Goal: Task Accomplishment & Management: Complete application form

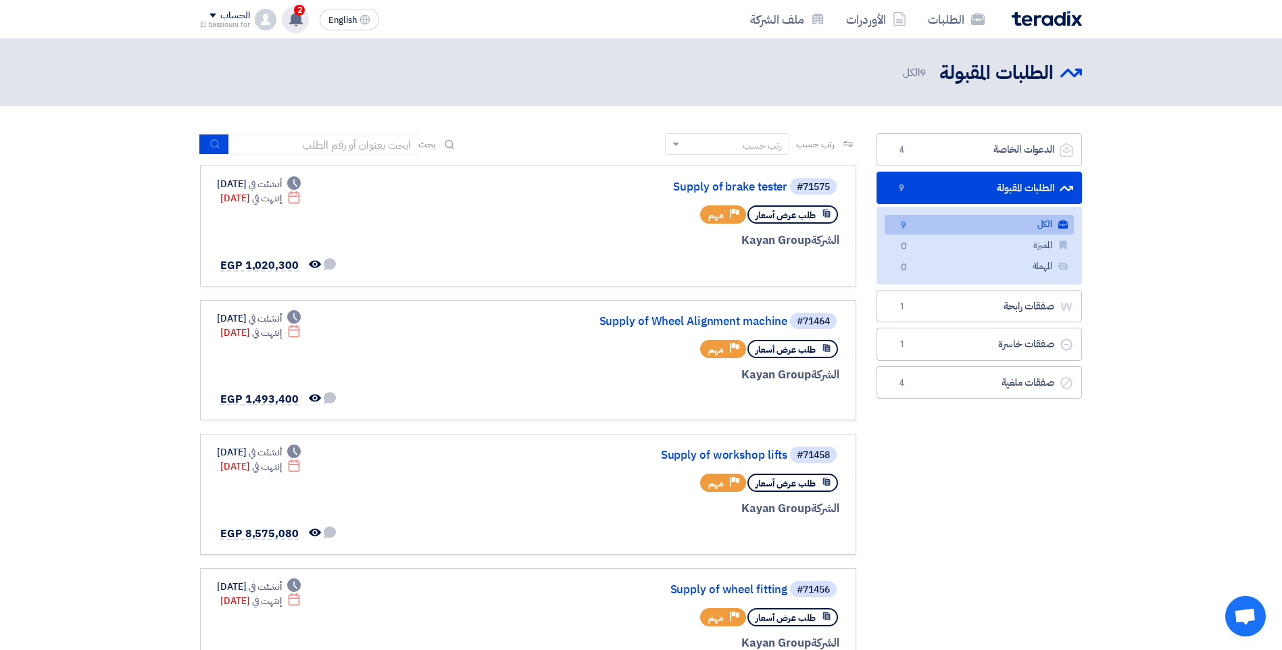
click at [300, 25] on icon at bounding box center [295, 18] width 15 height 15
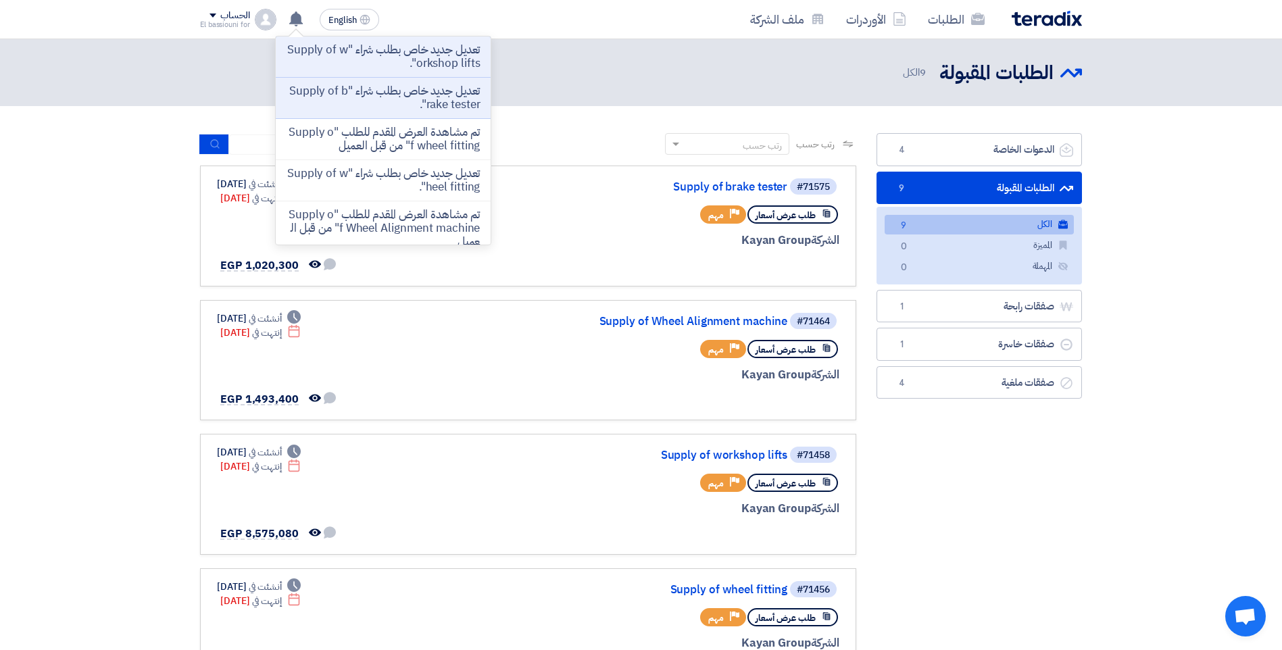
drag, startPoint x: 360, startPoint y: 93, endPoint x: 343, endPoint y: 93, distance: 17.6
click at [343, 93] on p "تعديل جديد خاص بطلب شراء "Supply of brake tester"." at bounding box center [382, 97] width 193 height 27
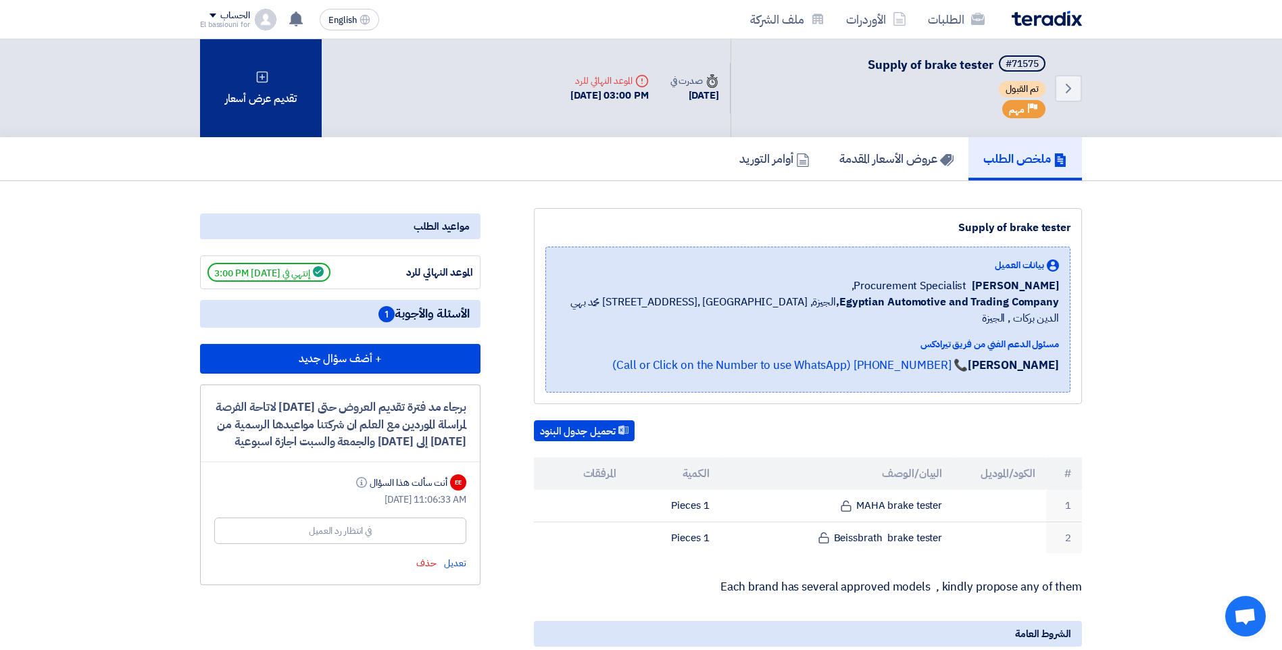
click at [276, 69] on div "تقديم عرض أسعار" at bounding box center [261, 88] width 122 height 98
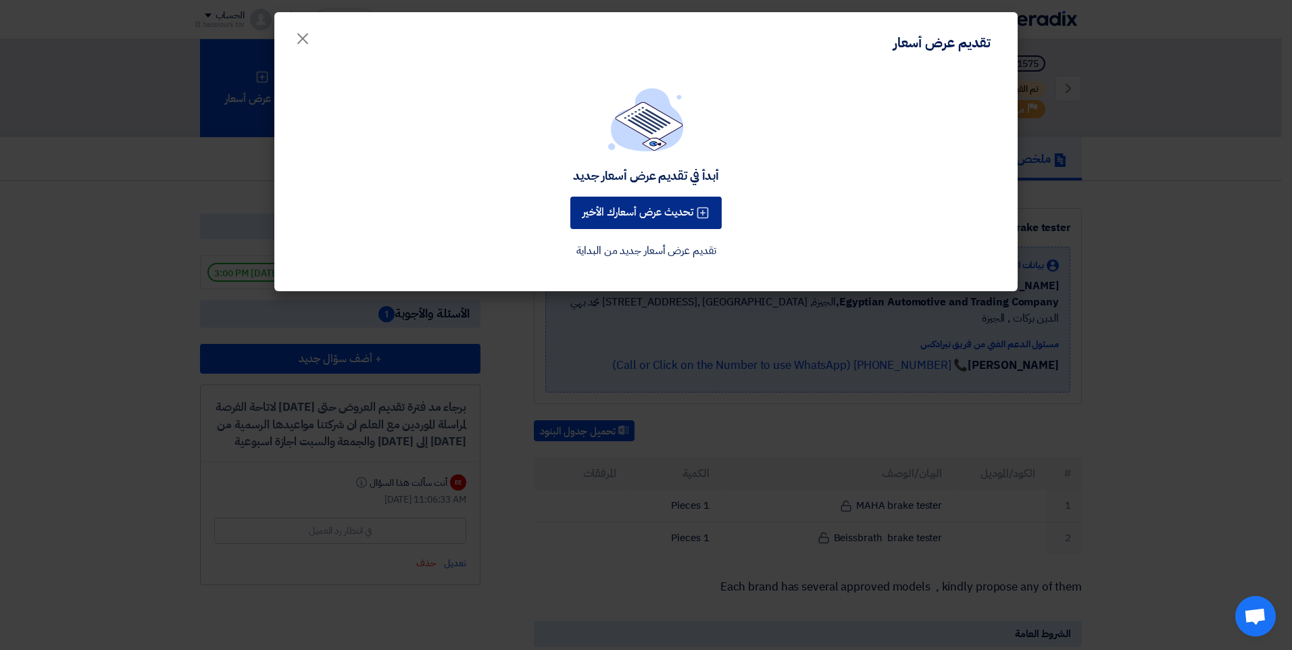
click at [608, 216] on button "تحديث عرض أسعارك الأخير" at bounding box center [645, 213] width 151 height 32
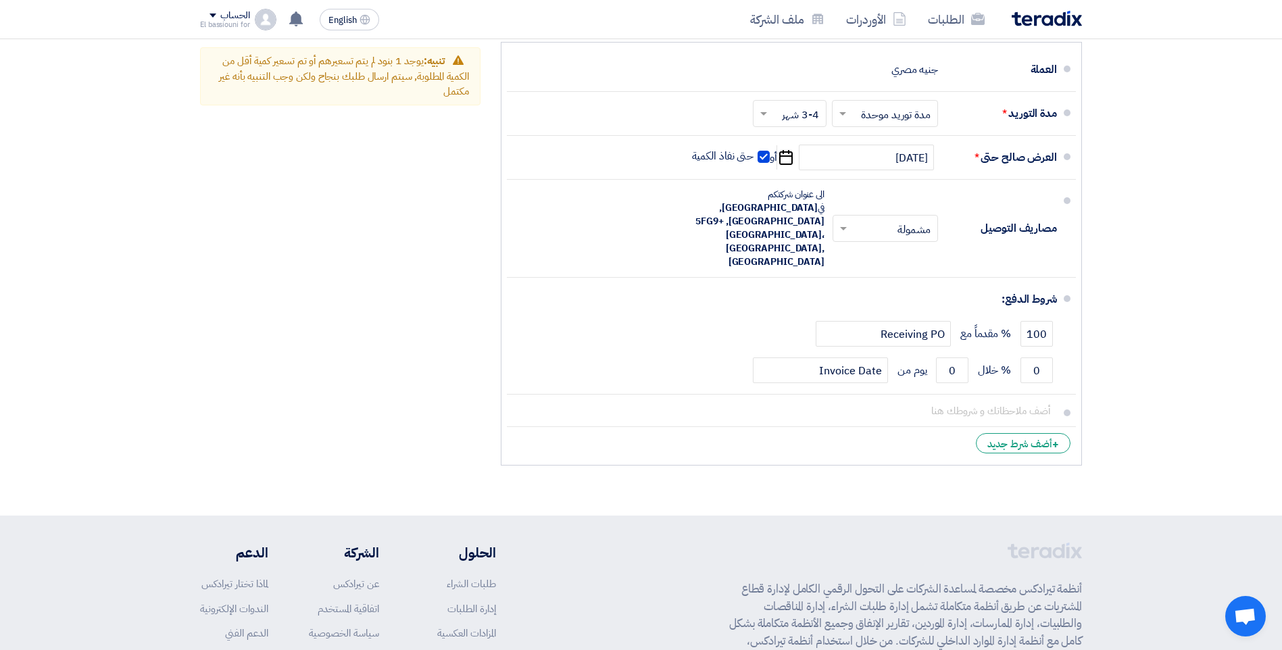
scroll to position [849, 0]
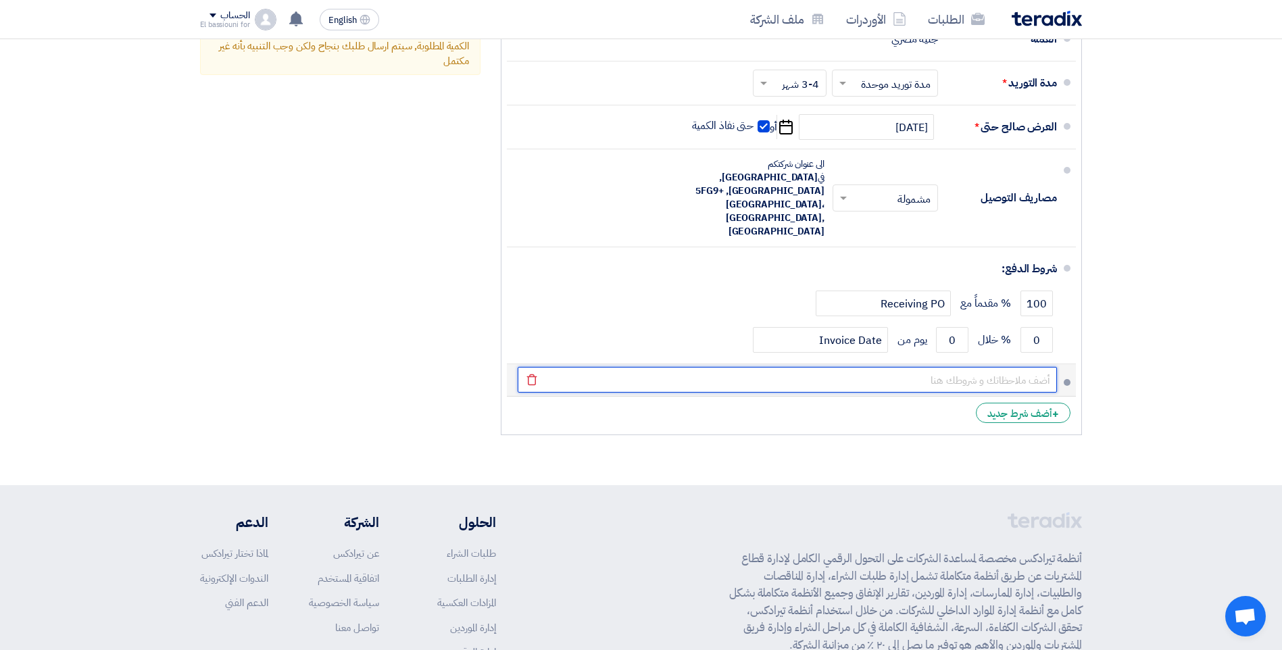
drag, startPoint x: 946, startPoint y: 343, endPoint x: 953, endPoint y: 356, distance: 14.5
click at [946, 367] on input "text" at bounding box center [787, 380] width 539 height 26
paste input "V.A.G 1850 A"
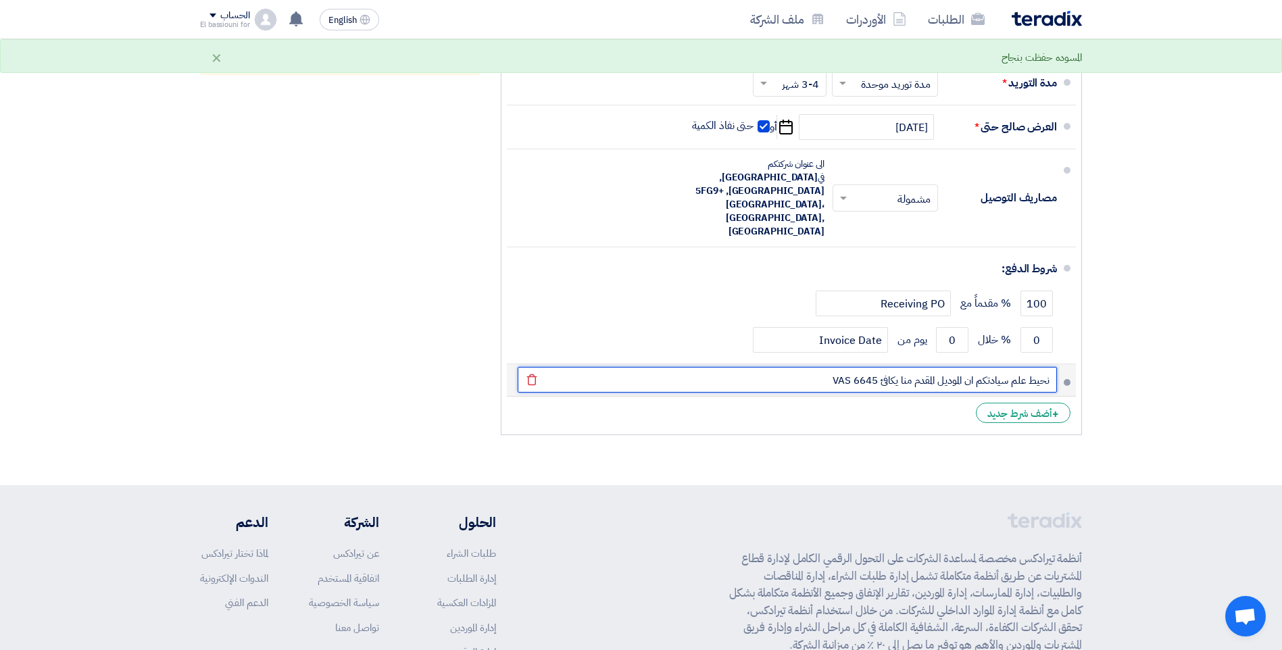
click at [844, 367] on input "نحيط علم سيادتكم ان الموديل المقدم منا يكافئ VAS 6645" at bounding box center [787, 380] width 539 height 26
drag, startPoint x: 844, startPoint y: 356, endPoint x: 864, endPoint y: 352, distance: 20.7
click at [864, 367] on input "نحيط علم سيادتكم ان الموديل المقدم منا يكافئ VAS 6645" at bounding box center [787, 380] width 539 height 26
click at [846, 367] on input "نحيط علم سيادتكم ان الموديل المقدم منا يكافئ SVA 6645" at bounding box center [787, 380] width 539 height 26
drag, startPoint x: 846, startPoint y: 350, endPoint x: 857, endPoint y: 349, distance: 11.5
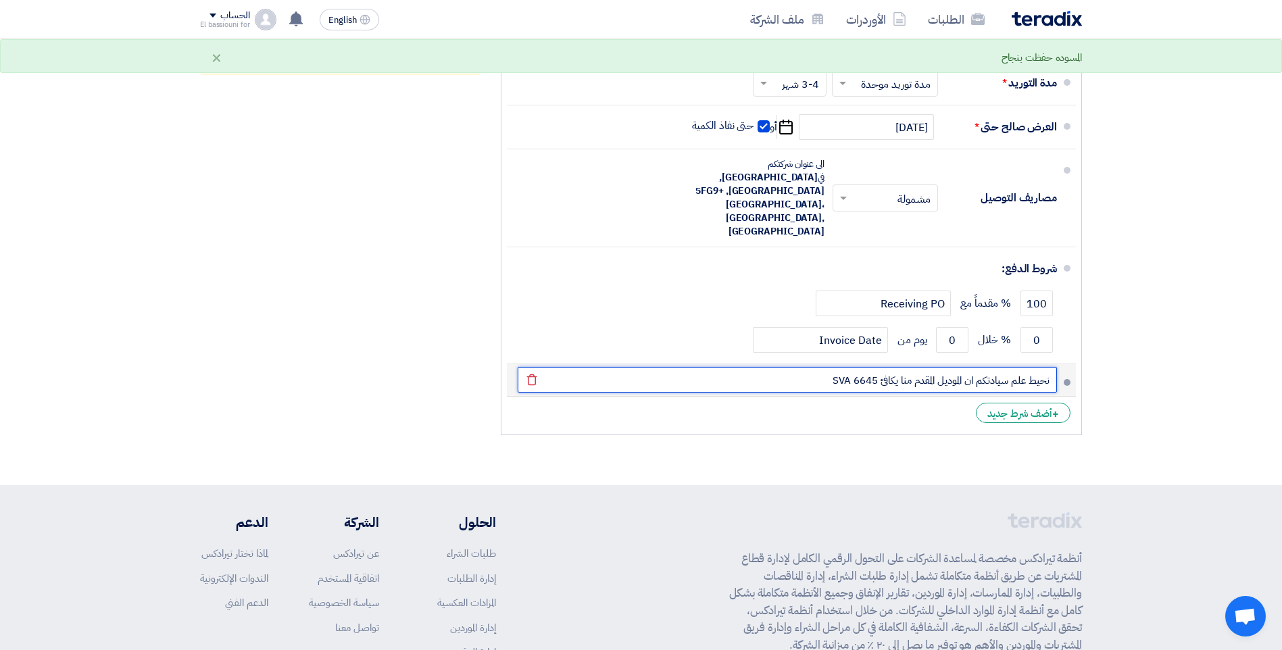
click at [857, 367] on input "نحيط علم سيادتكم ان الموديل المقدم منا يكافئ SVA 6645" at bounding box center [787, 380] width 539 height 26
click at [851, 367] on input "نحيط علم سيادتكم ان الموديل المقدم منا يكافئ SVA 6645" at bounding box center [787, 380] width 539 height 26
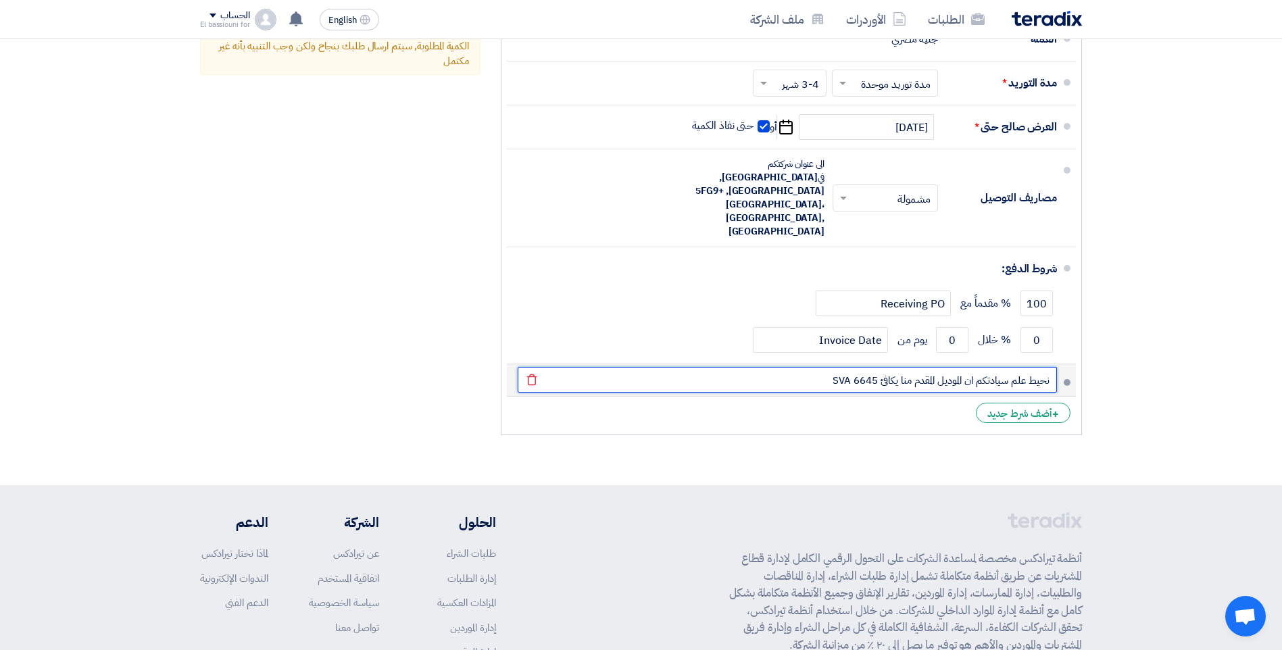
click at [864, 367] on input "نحيط علم سيادتكم ان الموديل المقدم منا يكافئ SVA 6645" at bounding box center [787, 380] width 539 height 26
paste input "V.A.G 1850 A"
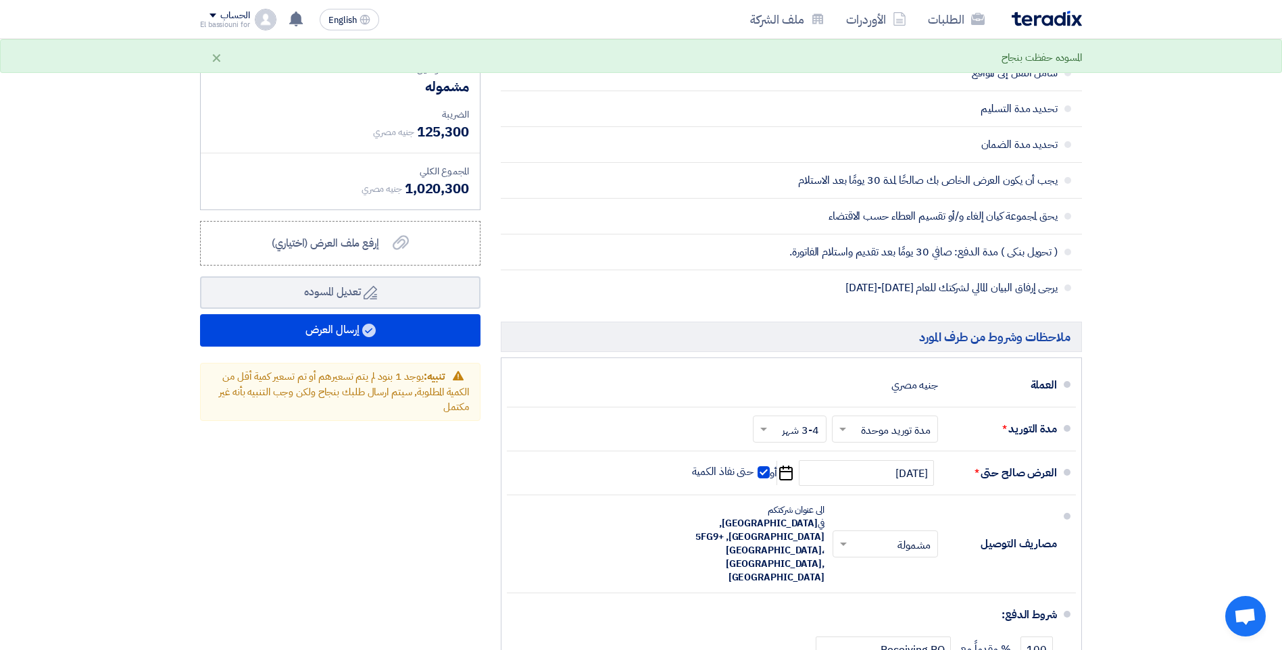
scroll to position [487, 0]
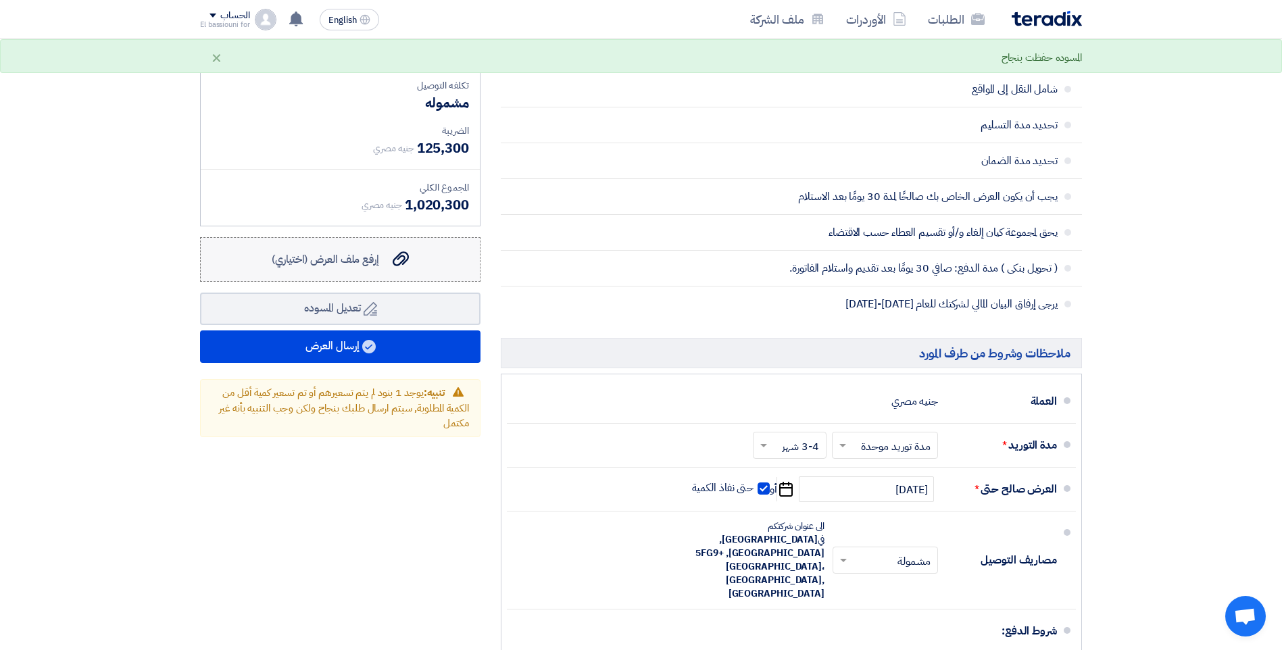
type input "نحيط علم سيادتكم ان الموديل المقدم منا يكافئ V.A.G 1850 A"
click at [403, 261] on icon "إرفع ملف العرض (اختياري)" at bounding box center [401, 259] width 16 height 16
click at [0, 0] on input "إرفع ملف العرض (اختياري) إرفع ملف العرض (اختياري)" at bounding box center [0, 0] width 0 height 0
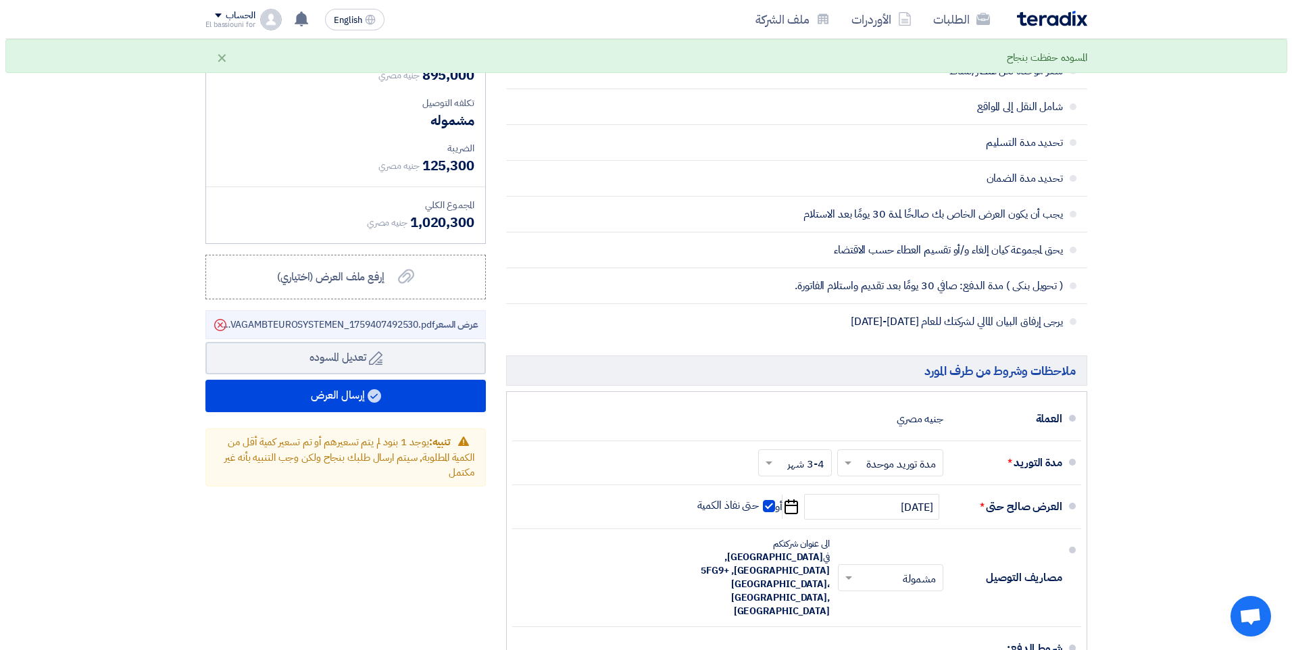
scroll to position [426, 0]
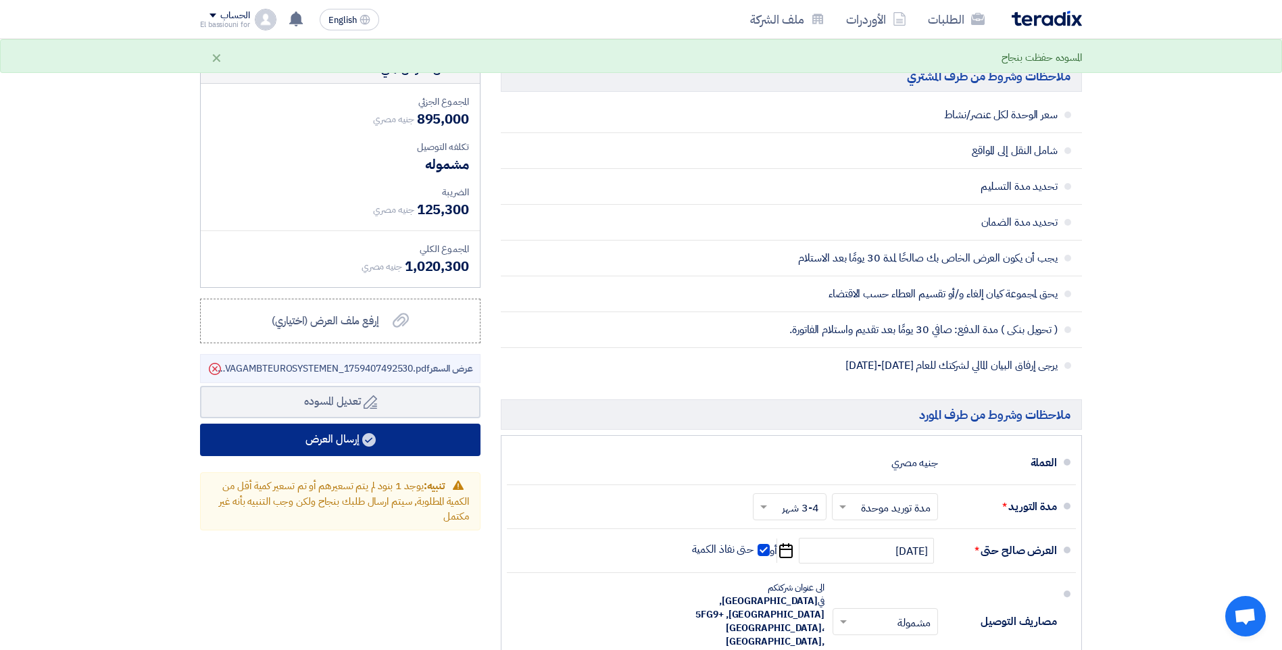
click at [336, 433] on button "إرسال العرض" at bounding box center [340, 440] width 280 height 32
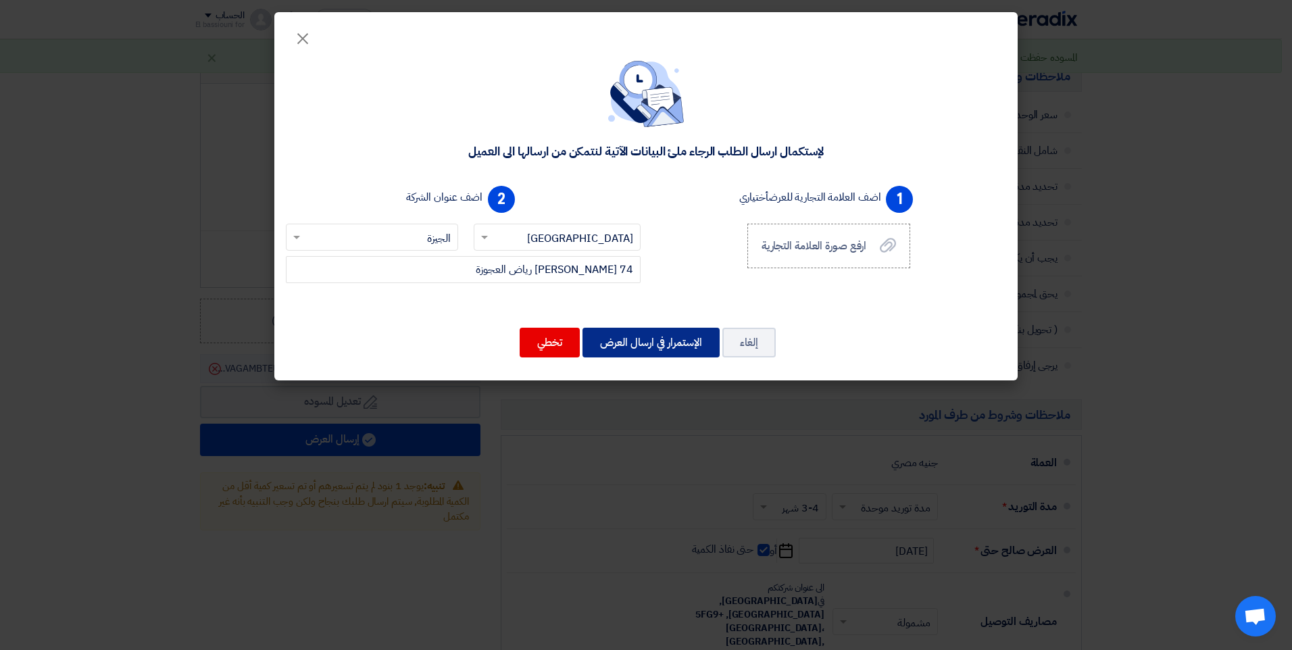
click at [630, 343] on button "الإستمرار في ارسال العرض" at bounding box center [650, 343] width 137 height 30
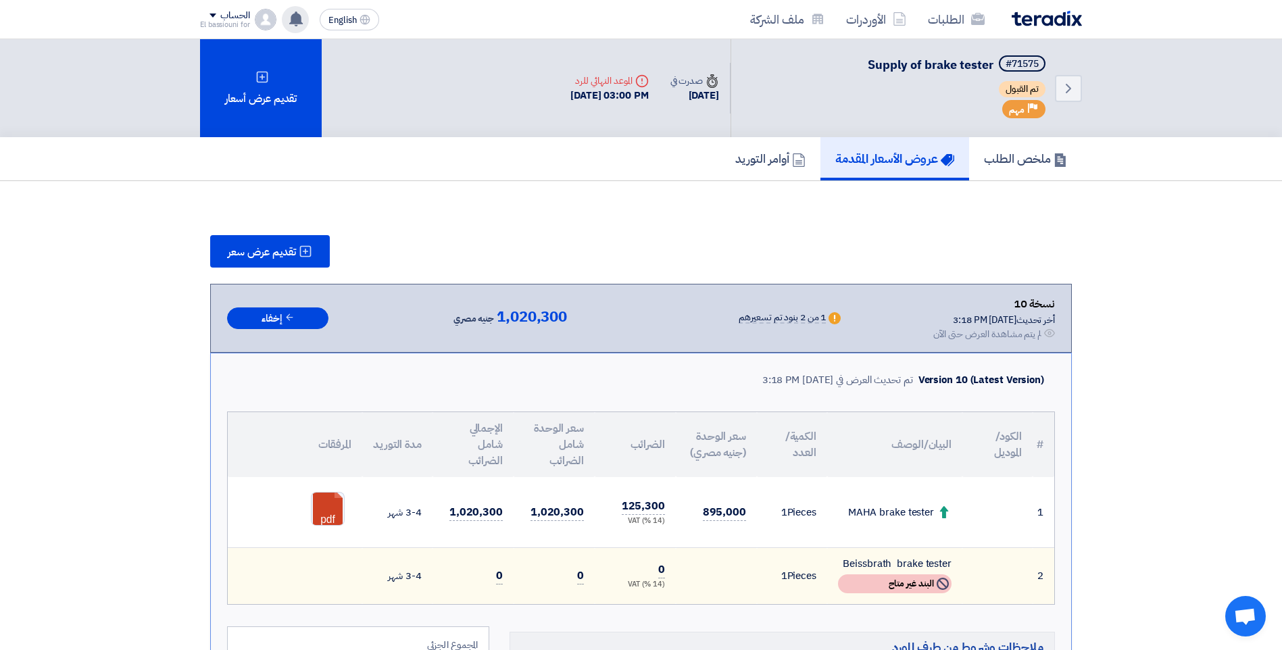
click at [303, 20] on icon at bounding box center [295, 18] width 15 height 15
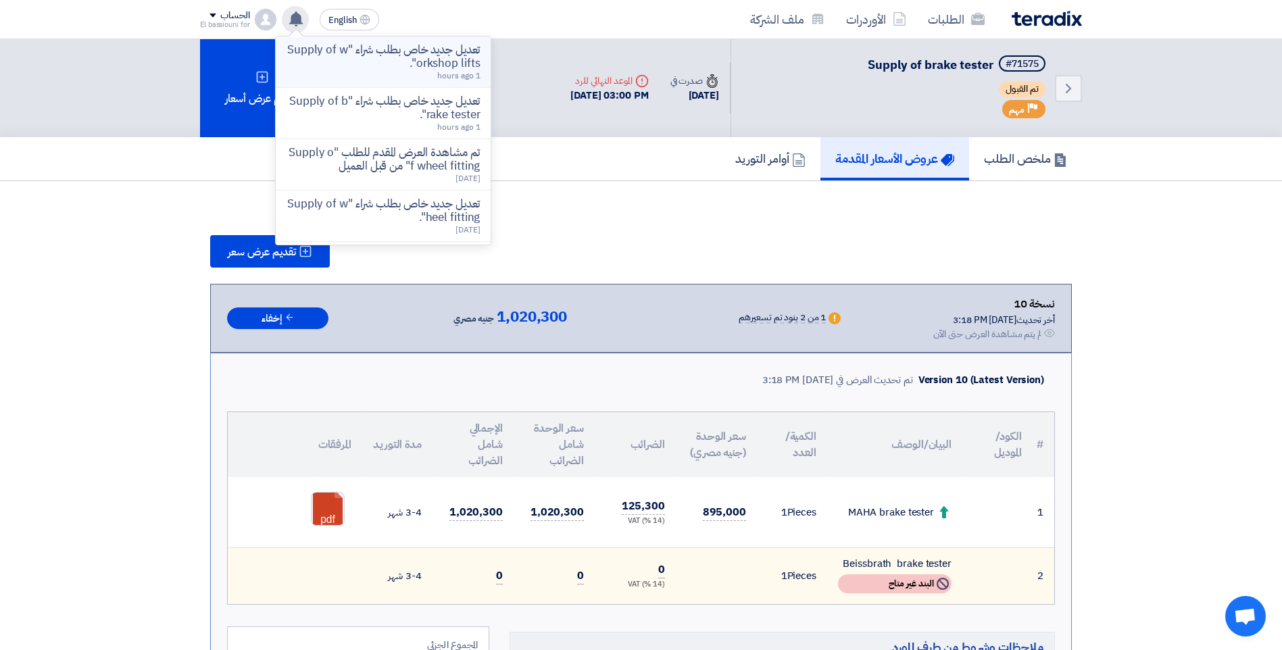
click at [397, 65] on p "تعديل جديد خاص بطلب شراء "Supply of workshop lifts"." at bounding box center [382, 56] width 193 height 27
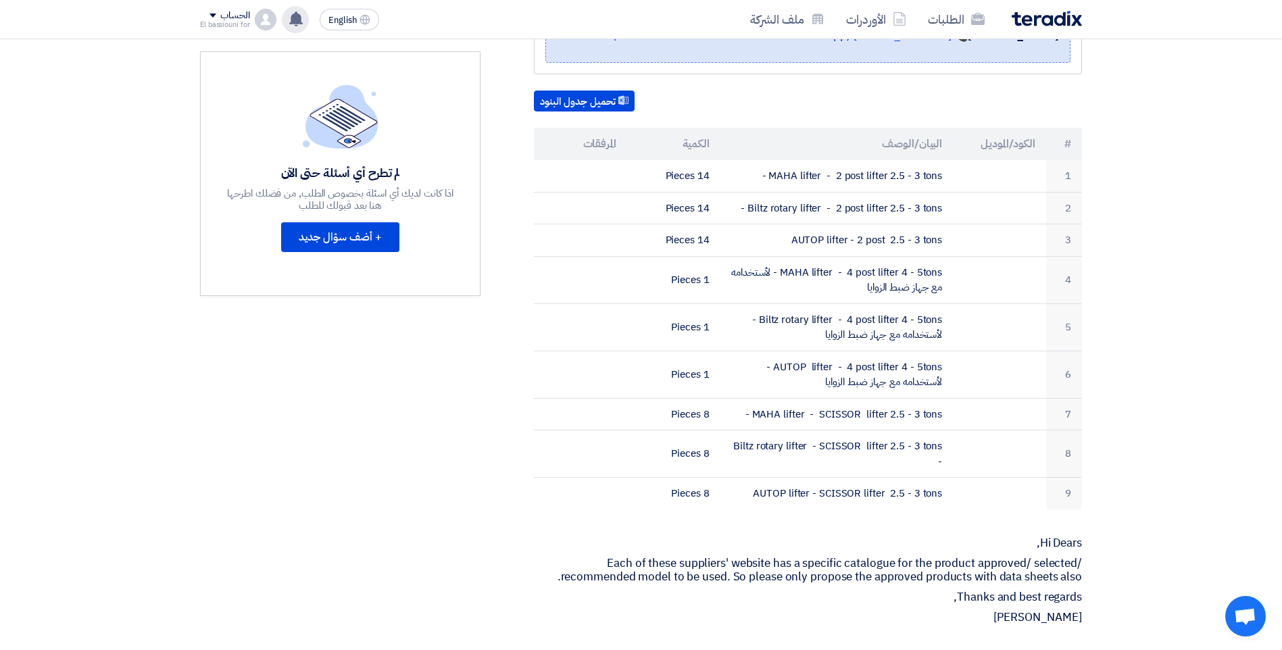
scroll to position [336, 0]
